Goal: Task Accomplishment & Management: Use online tool/utility

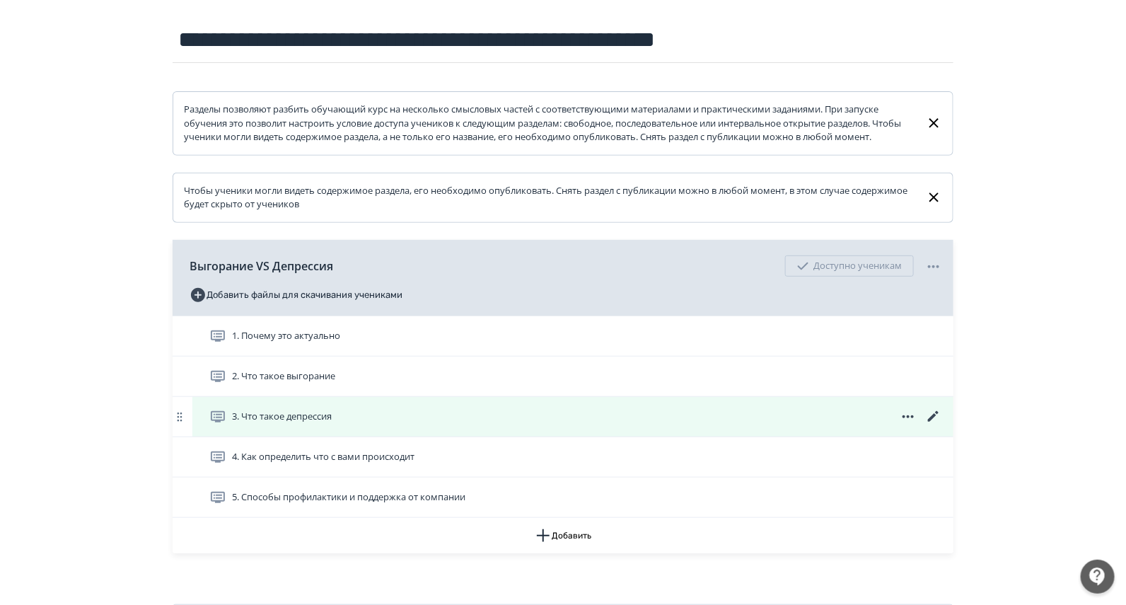
scroll to position [233, 0]
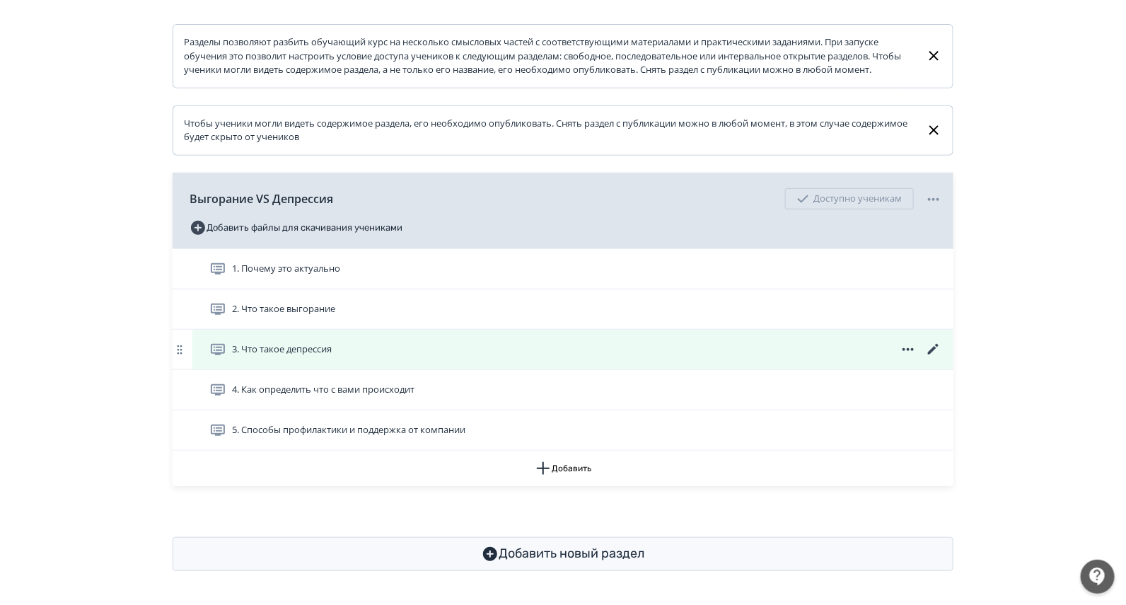
click at [934, 350] on icon at bounding box center [933, 349] width 11 height 11
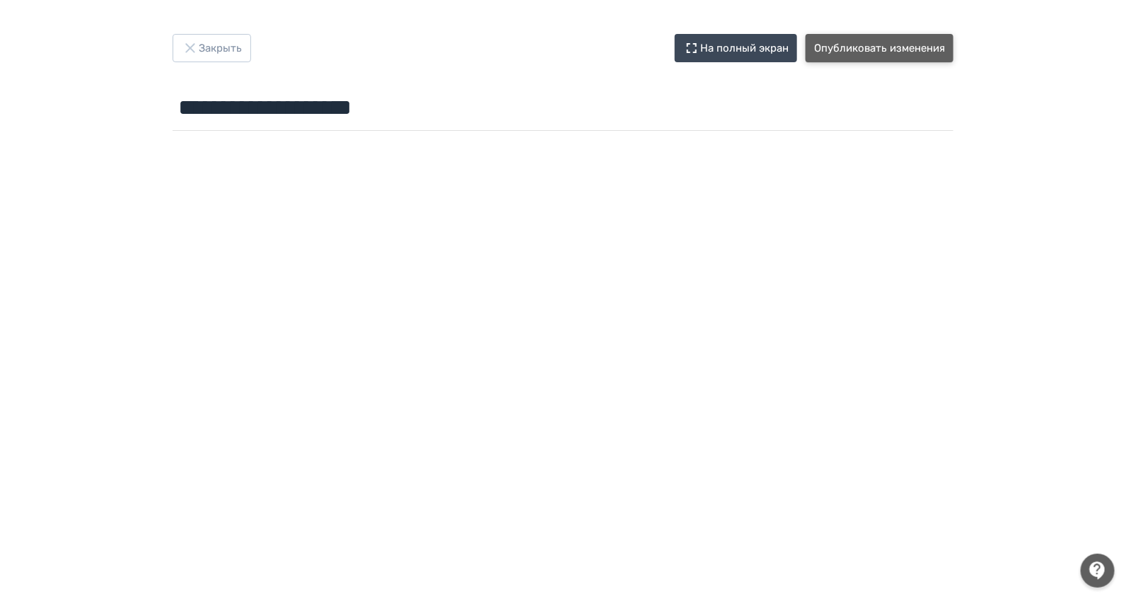
click at [883, 43] on button "Опубликовать изменения" at bounding box center [880, 48] width 148 height 28
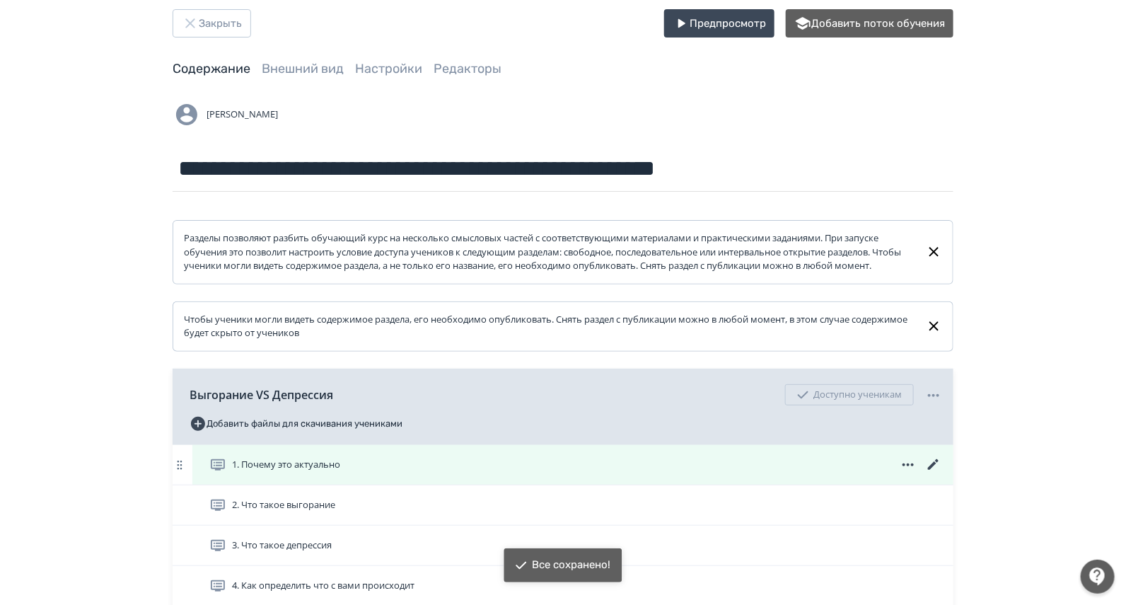
scroll to position [233, 0]
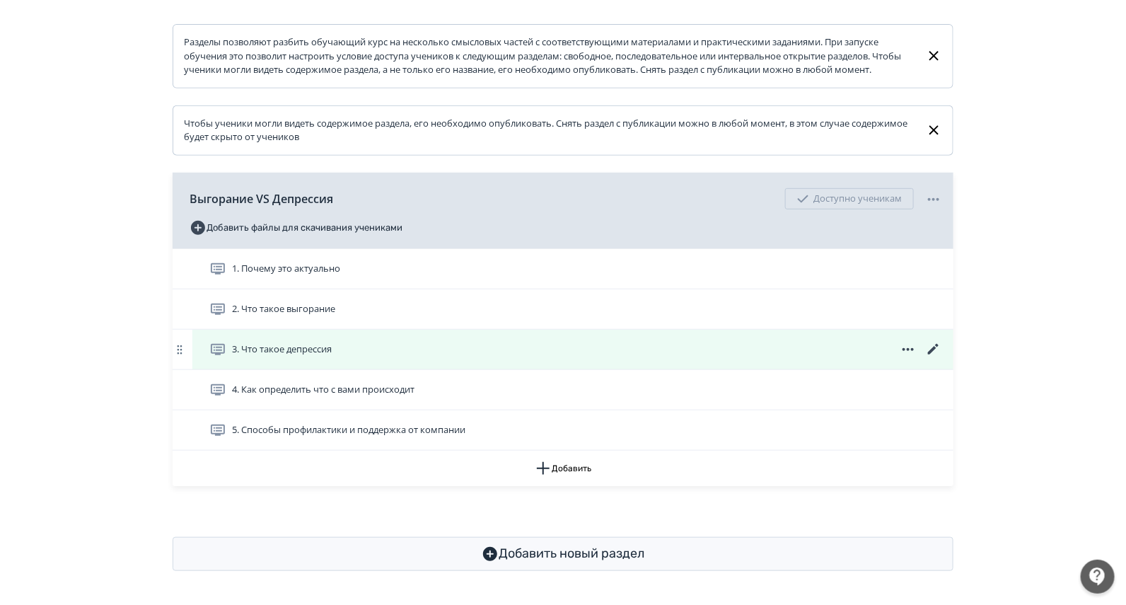
click at [930, 347] on icon at bounding box center [933, 349] width 17 height 17
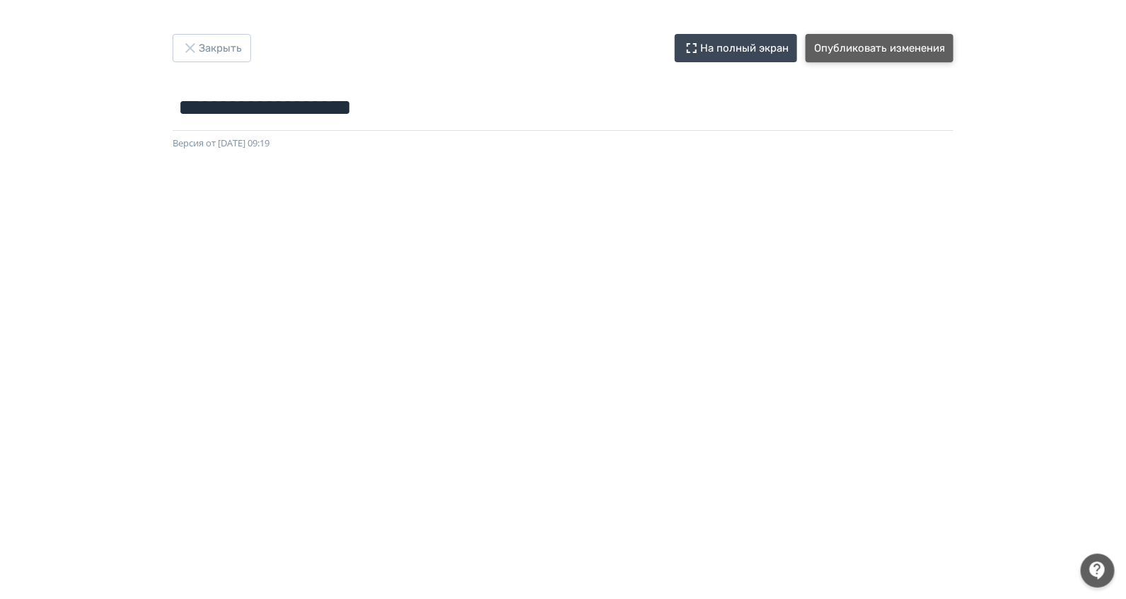
click at [920, 46] on button "Опубликовать изменения" at bounding box center [880, 48] width 148 height 28
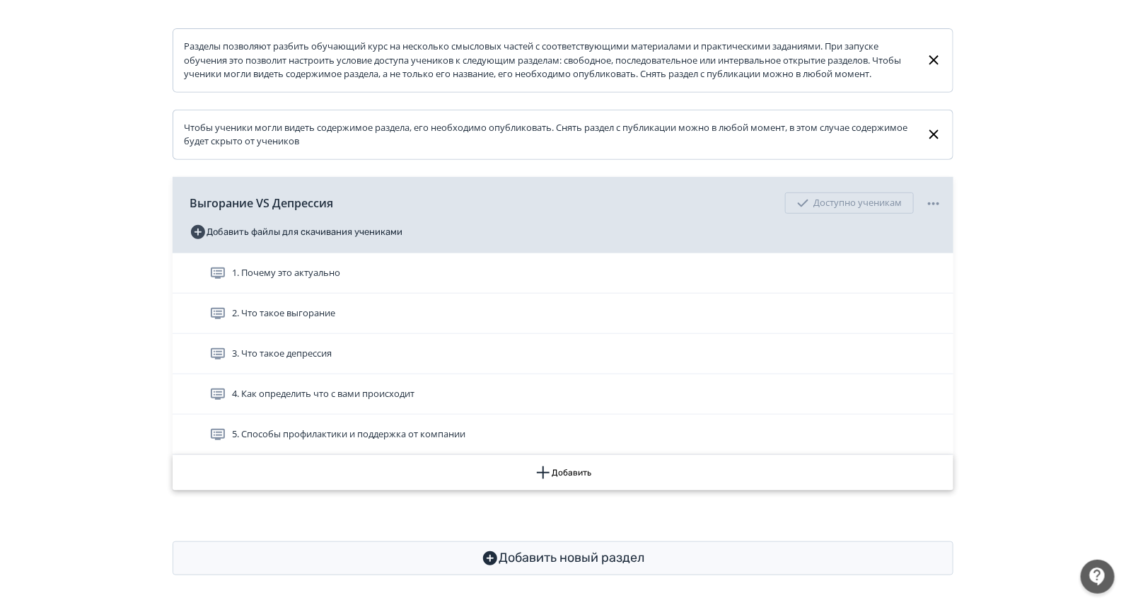
scroll to position [233, 0]
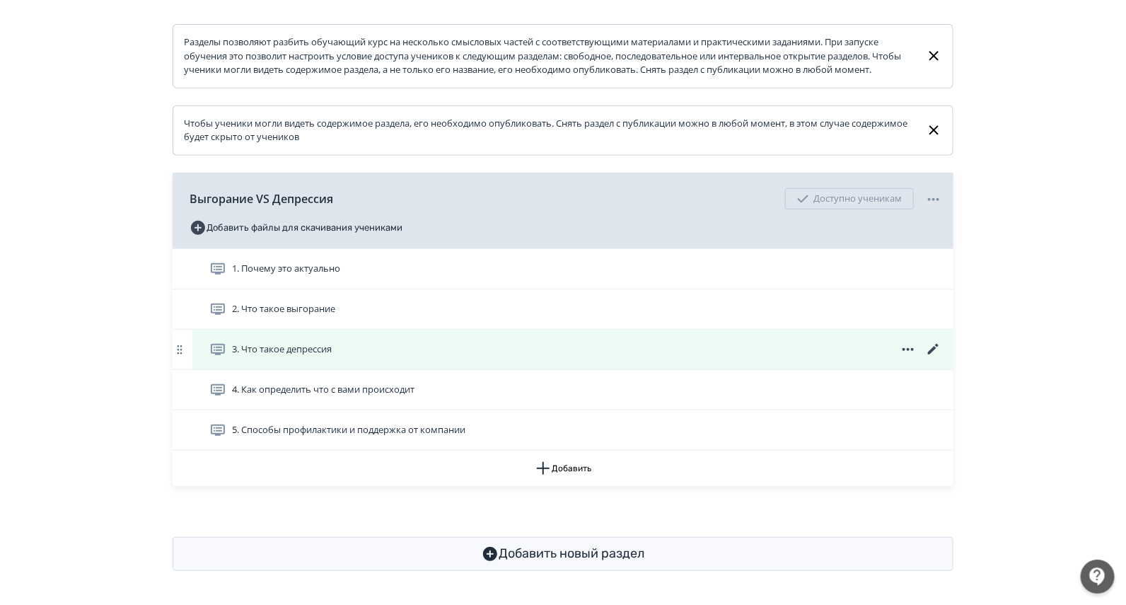
click at [930, 351] on icon at bounding box center [933, 349] width 11 height 11
